Goal: Obtain resource: Obtain resource

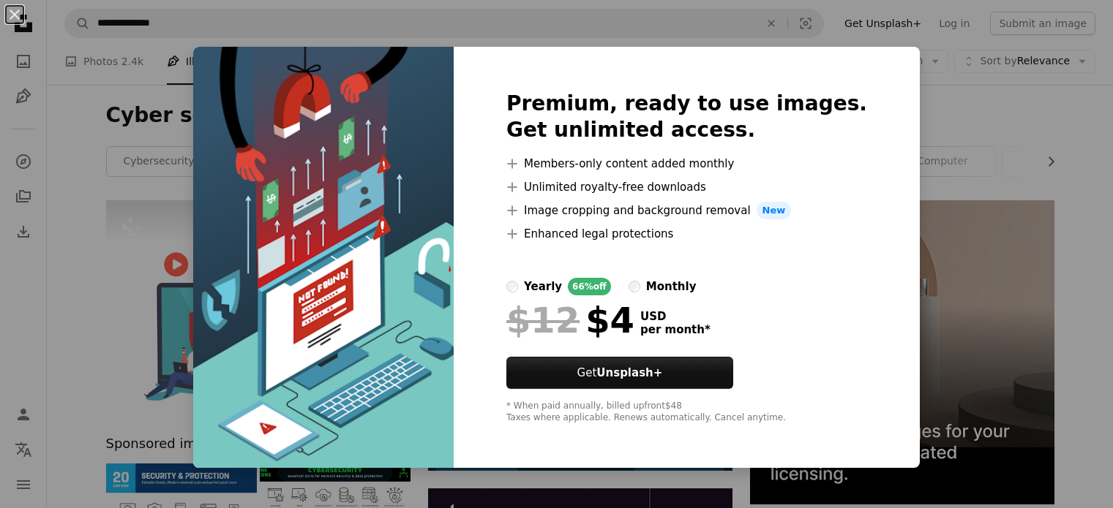
scroll to position [1923, 0]
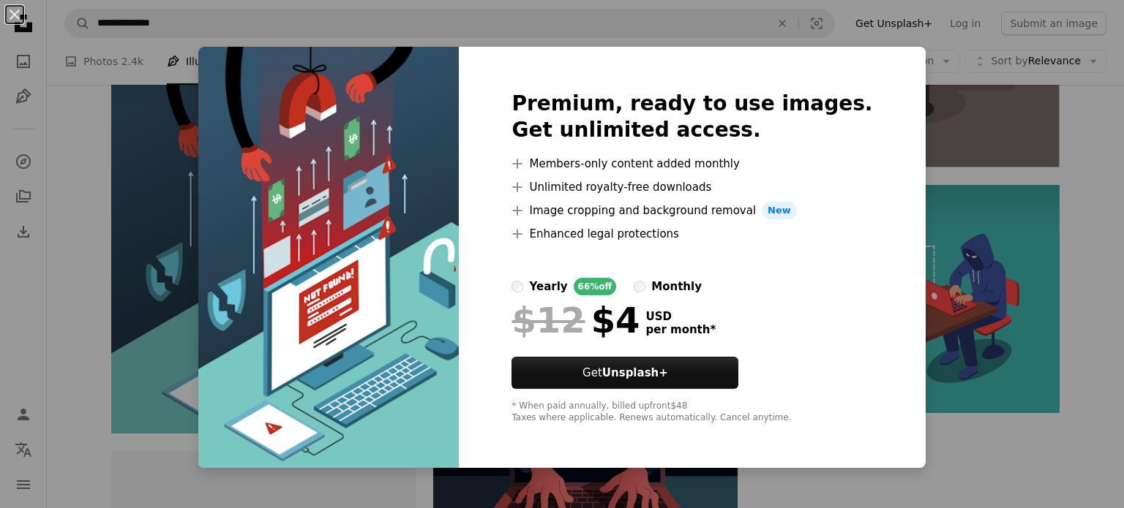
click at [925, 219] on div "An X shape Premium, ready to use images. Get unlimited access. A plus sign Memb…" at bounding box center [562, 254] width 1124 height 508
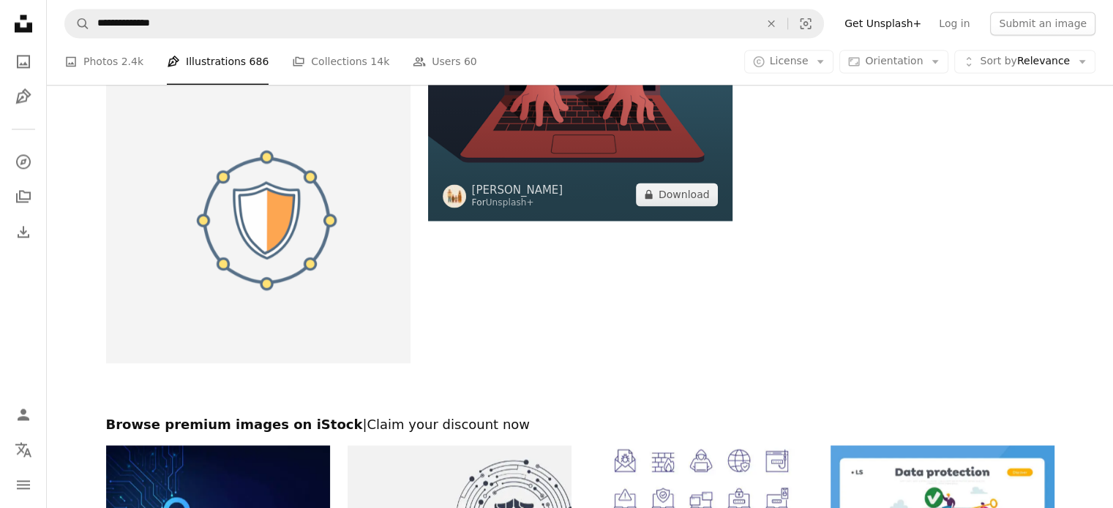
scroll to position [2453, 0]
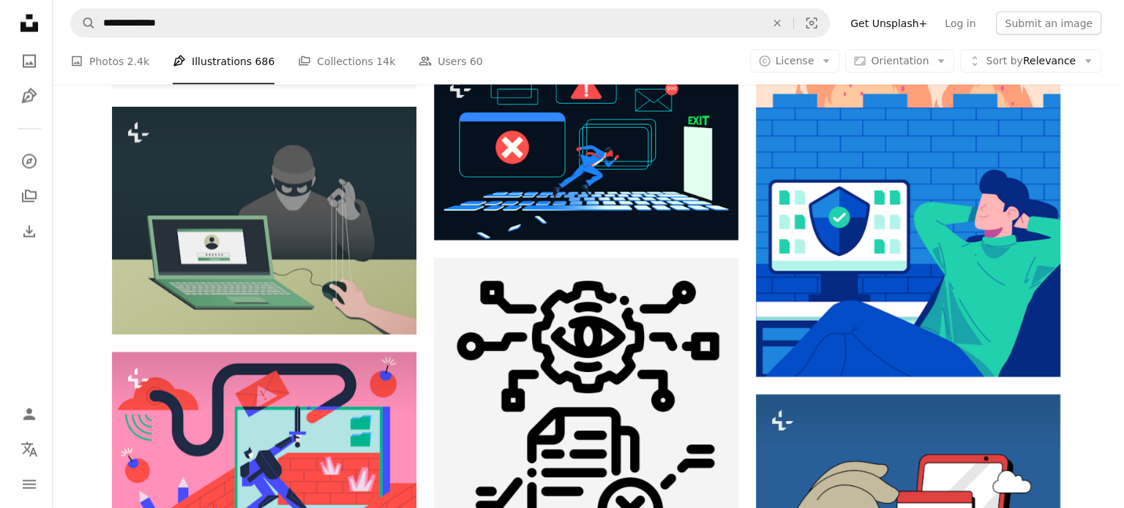
scroll to position [2950, 0]
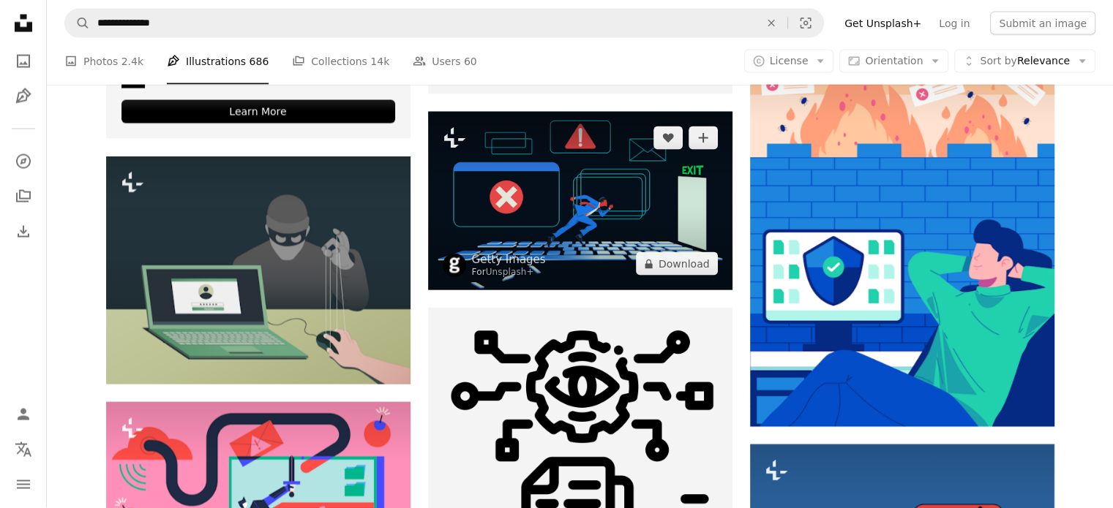
click at [596, 227] on img at bounding box center [580, 201] width 304 height 179
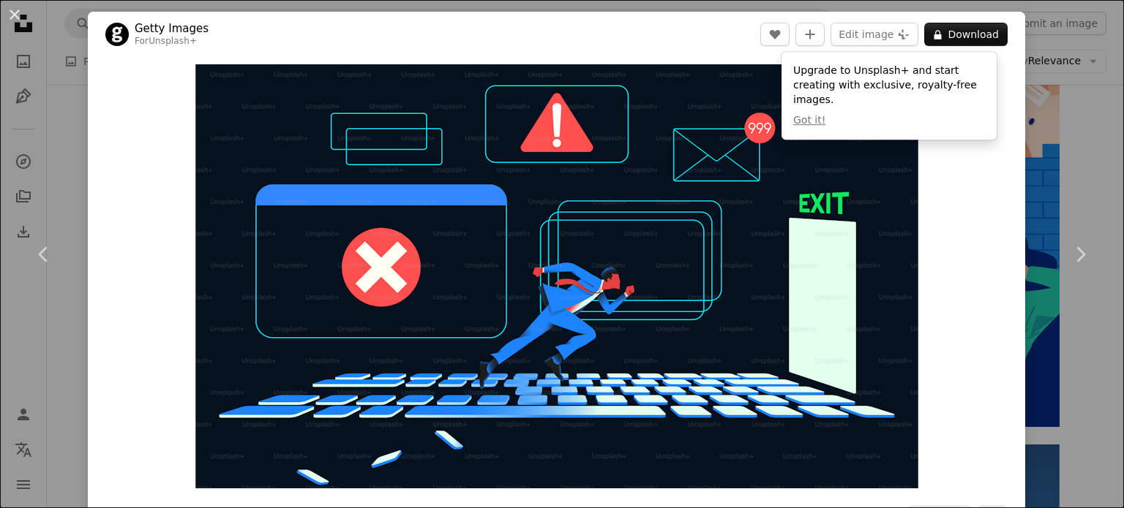
click at [977, 222] on div "Zoom in" at bounding box center [556, 276] width 937 height 439
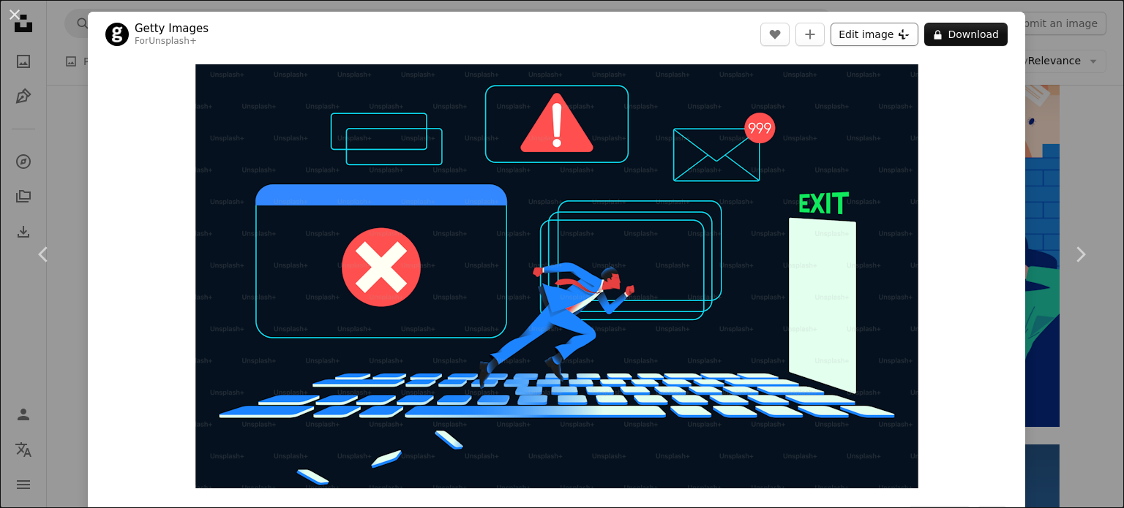
click at [898, 34] on icon at bounding box center [903, 34] width 11 height 10
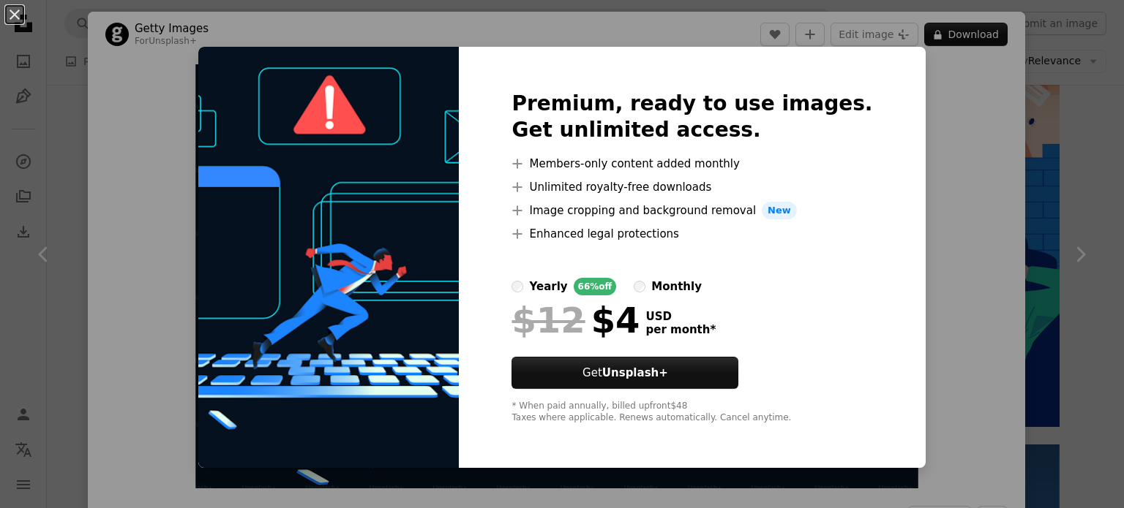
click at [977, 134] on div "An X shape Premium, ready to use images. Get unlimited access. A plus sign Memb…" at bounding box center [562, 254] width 1124 height 508
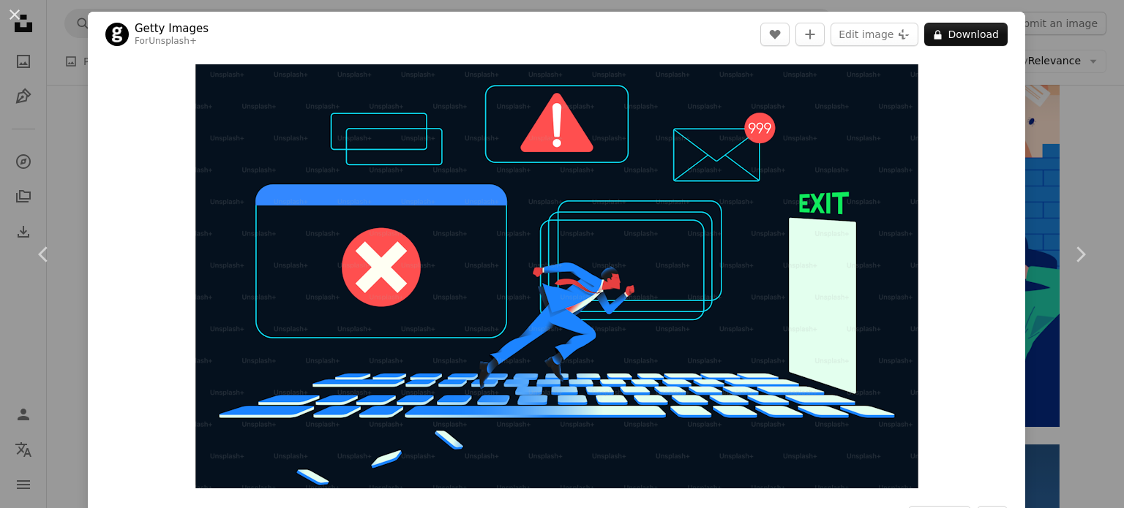
click at [1036, 137] on div "An X shape Chevron left Chevron right Getty Images For Unsplash+ A heart A plus…" at bounding box center [562, 254] width 1124 height 508
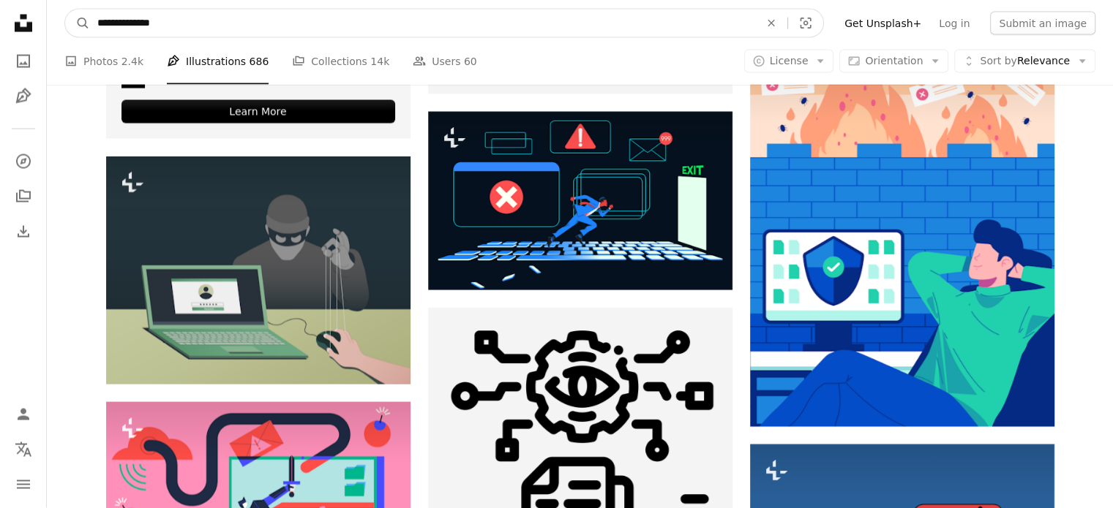
click at [415, 29] on input "**********" at bounding box center [422, 24] width 665 height 28
type input "*"
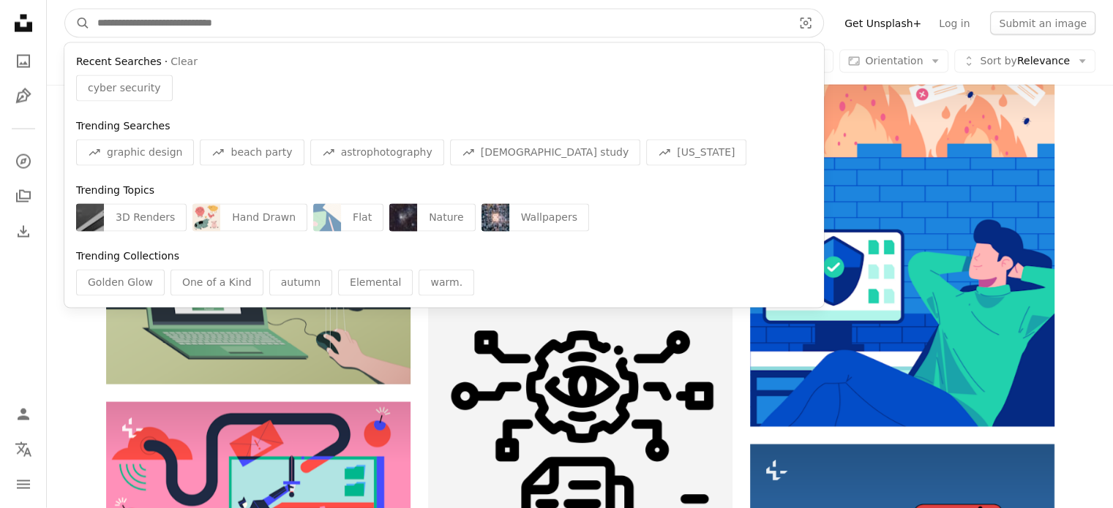
paste input "**********"
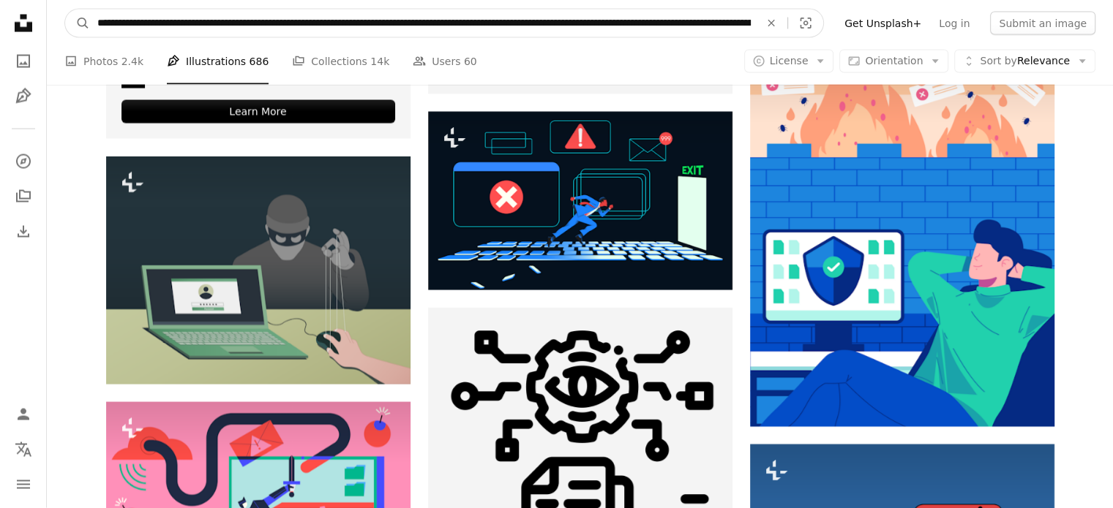
scroll to position [0, 89]
type input "**********"
click at [819, 25] on icon "Visual search" at bounding box center [825, 23] width 35 height 15
click at [767, 19] on input "**********" at bounding box center [432, 24] width 685 height 28
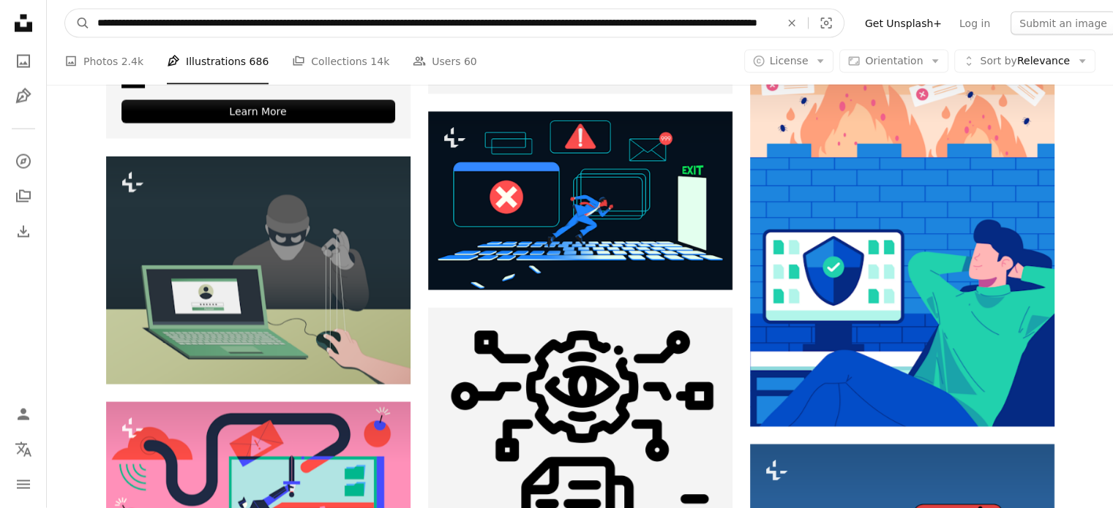
click at [65, 10] on button "A magnifying glass" at bounding box center [77, 24] width 25 height 28
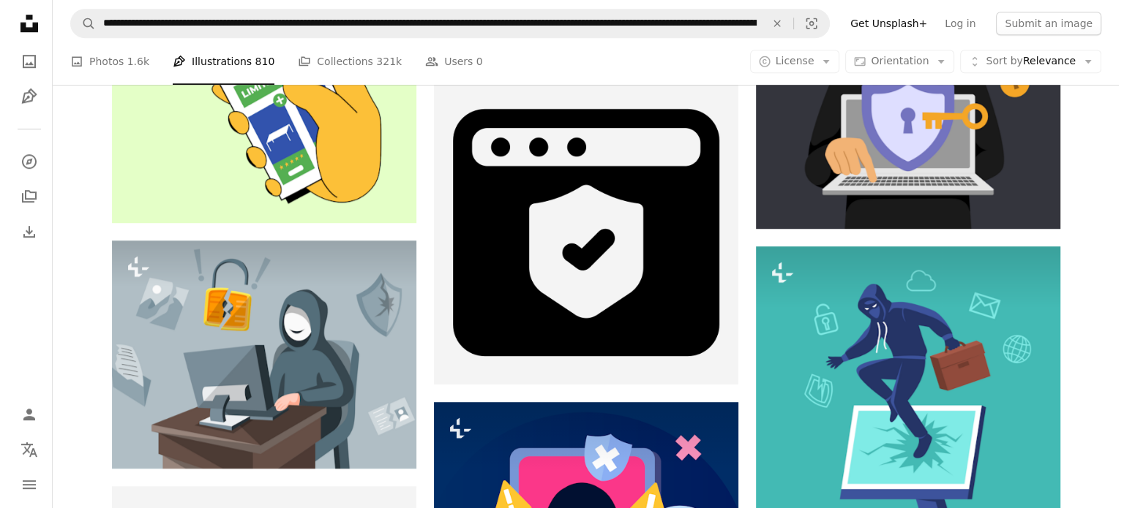
scroll to position [1064, 0]
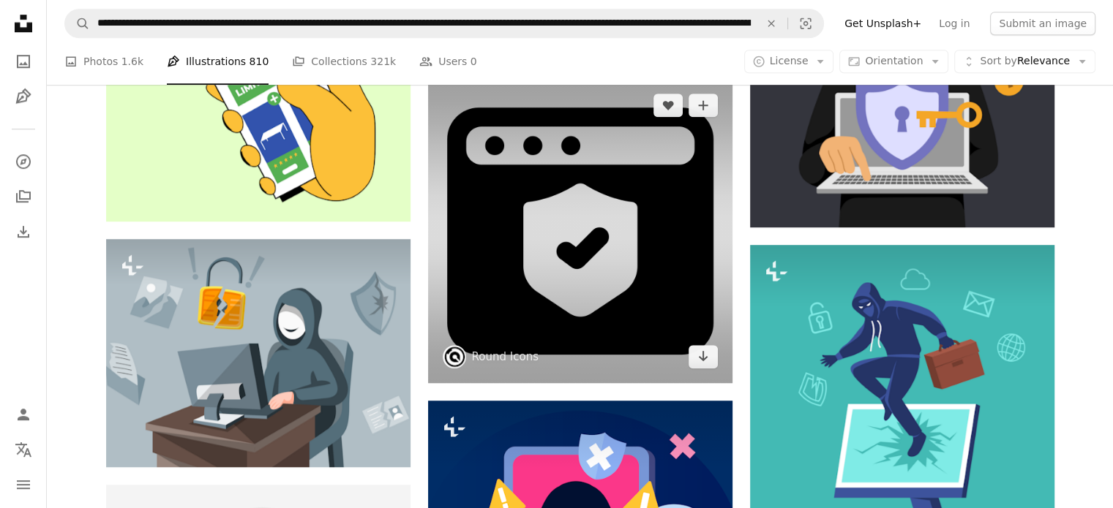
click at [585, 266] on img at bounding box center [580, 231] width 304 height 304
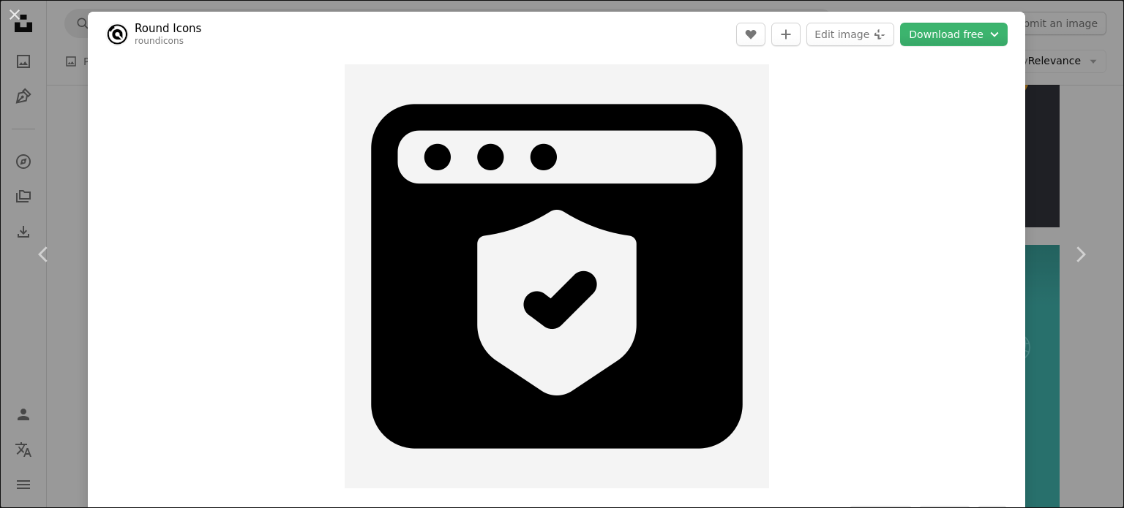
click at [1024, 140] on div "An X shape Chevron left Chevron right Round Icons roundicons A heart A plus sig…" at bounding box center [562, 254] width 1124 height 508
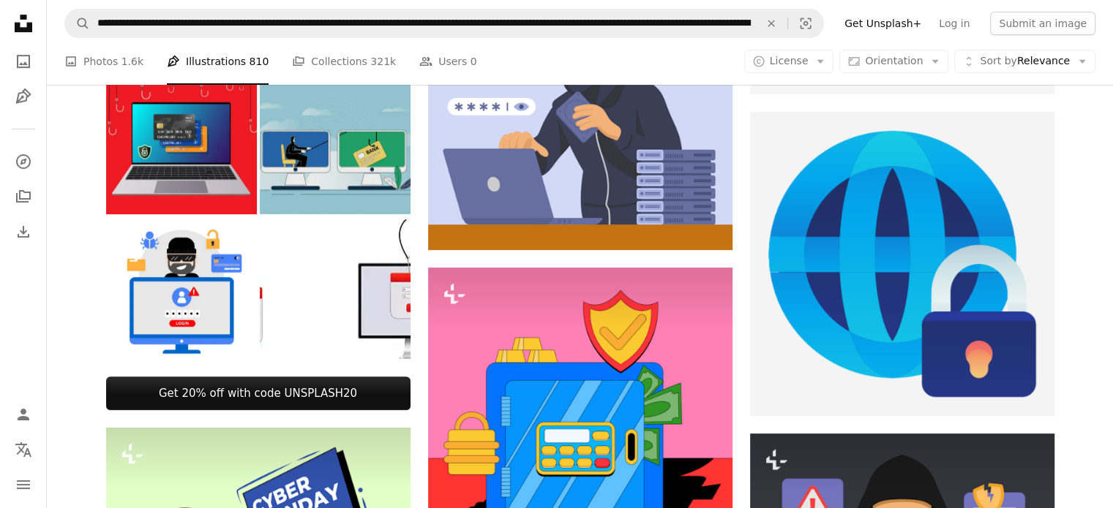
scroll to position [553, 0]
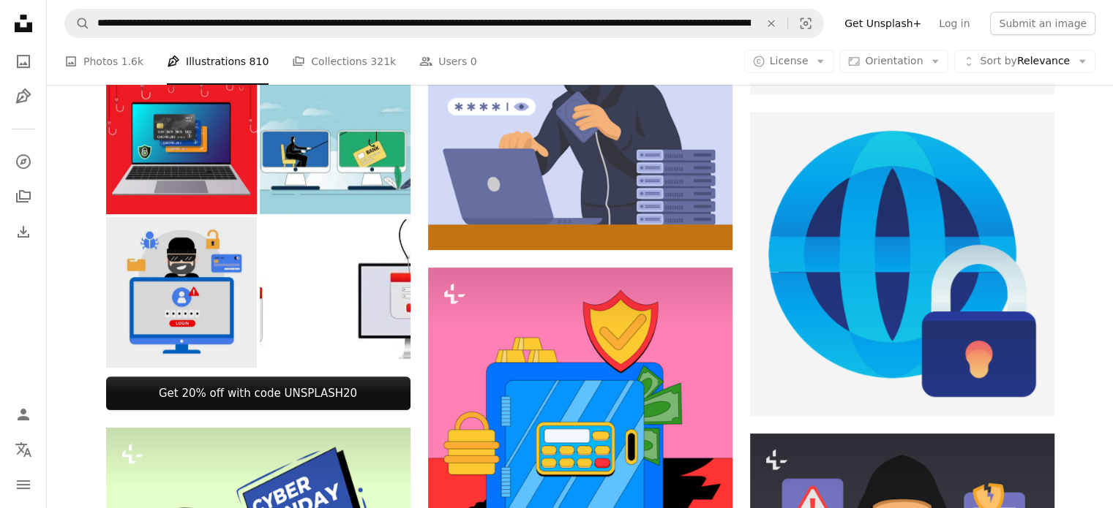
click at [205, 247] on img at bounding box center [181, 292] width 151 height 151
